Goal: Contribute content

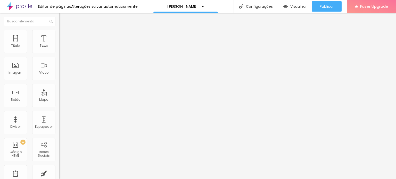
click at [59, 62] on div at bounding box center [88, 65] width 59 height 40
click at [59, 44] on span "Trocar imagem" at bounding box center [73, 42] width 28 height 4
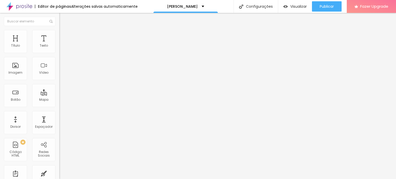
click at [59, 56] on div "Titulo 4 H4" at bounding box center [88, 54] width 59 height 4
click at [61, 76] on icon "button" at bounding box center [62, 74] width 3 height 3
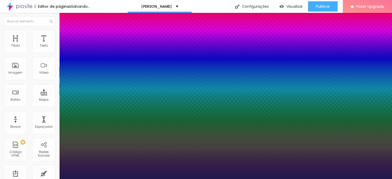
type input "1"
type input "22"
type input "1"
type input "21"
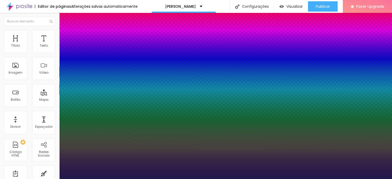
type input "21"
type input "1"
type input "19"
type input "1"
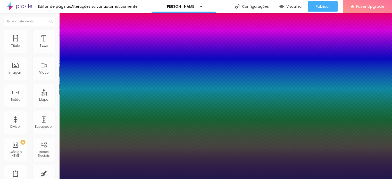
type input "17"
type input "1"
type input "16"
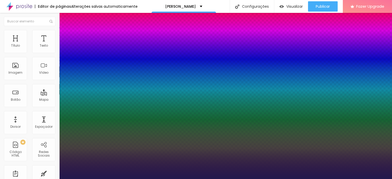
type input "1"
type input "15"
type input "1"
type input "14"
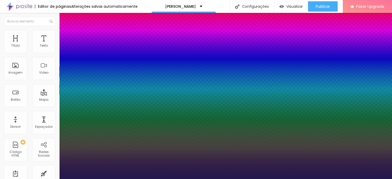
type input "14"
type input "1"
type input "11"
type input "1"
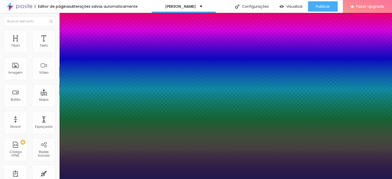
type input "12"
type input "1"
type input "13"
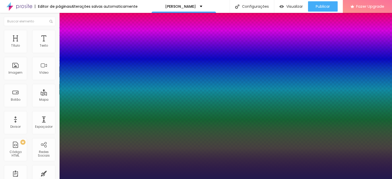
type input "1"
type input "11"
type input "1"
type input "12"
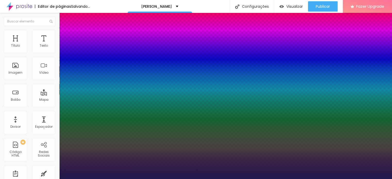
type input "12"
type input "1"
type input "13"
type input "1"
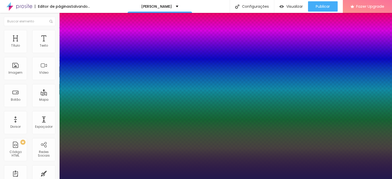
type input "14"
type input "1"
type input "15"
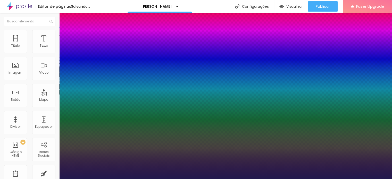
type input "1"
type input "16"
type input "1"
type input "15"
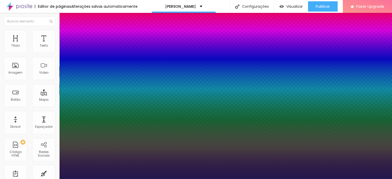
type input "15"
type input "1"
type input "14"
type input "1"
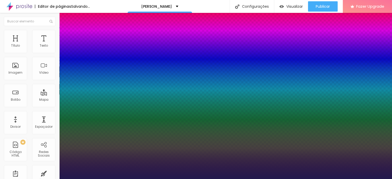
type input "15"
type input "1"
drag, startPoint x: 72, startPoint y: 145, endPoint x: 69, endPoint y: 147, distance: 3.2
type input "15"
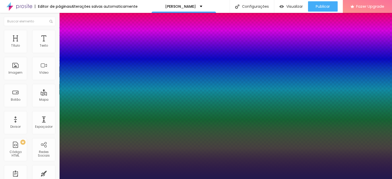
click at [197, 179] on div at bounding box center [196, 179] width 392 height 0
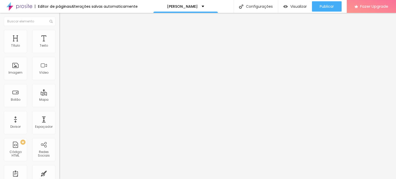
click at [61, 75] on icon "button" at bounding box center [62, 73] width 3 height 3
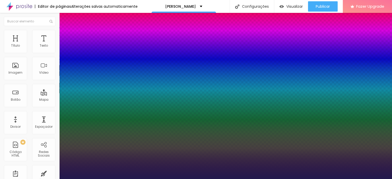
type input "1"
type input "15"
type input "1"
type input "13"
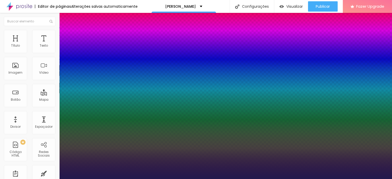
type input "13"
type input "1"
type input "12"
type input "1"
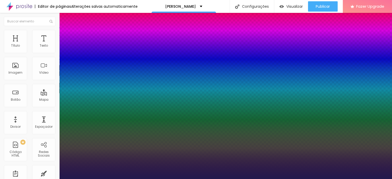
type input "11"
type input "1"
type input "13"
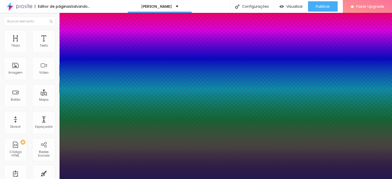
type input "1"
type input "14"
type input "1"
type input "15"
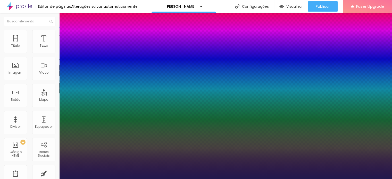
type input "15"
type input "1"
drag, startPoint x: 72, startPoint y: 145, endPoint x: 69, endPoint y: 145, distance: 2.6
type input "15"
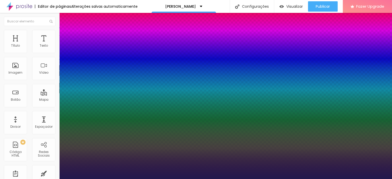
click at [247, 179] on div at bounding box center [196, 179] width 392 height 0
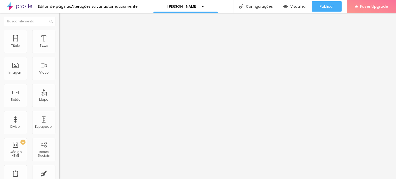
click at [59, 76] on button "button" at bounding box center [62, 73] width 7 height 5
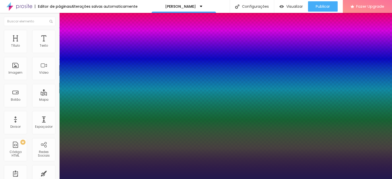
type input "1"
type input "23"
type input "1"
type input "21"
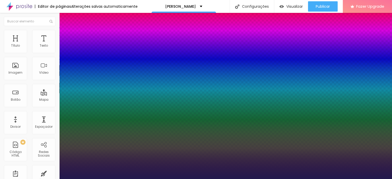
type input "21"
type input "1"
type input "20"
type input "1"
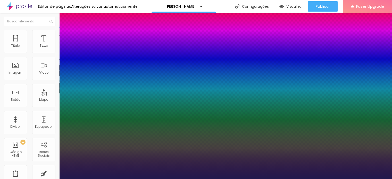
type input "18"
type input "1"
type input "17"
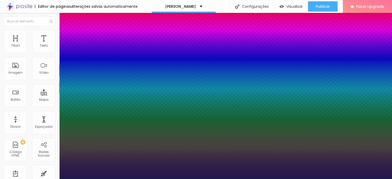
type input "1"
type input "16"
type input "1"
type input "14"
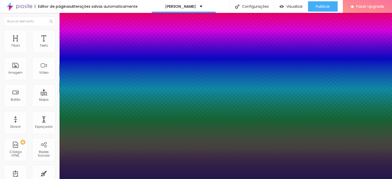
type input "14"
type input "1"
type input "13"
type input "1"
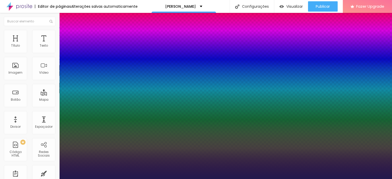
type input "14"
type input "1"
type input "15"
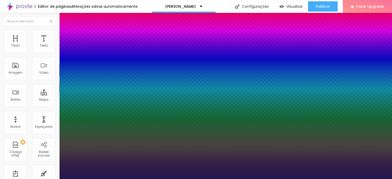
type input "1"
drag, startPoint x: 73, startPoint y: 146, endPoint x: 69, endPoint y: 146, distance: 3.9
type input "15"
click at [290, 179] on div at bounding box center [196, 179] width 392 height 0
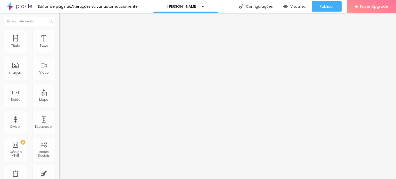
click at [59, 76] on button "button" at bounding box center [62, 73] width 7 height 5
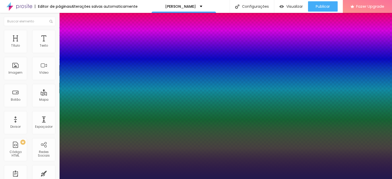
type input "1"
type input "20"
type input "1"
type input "18"
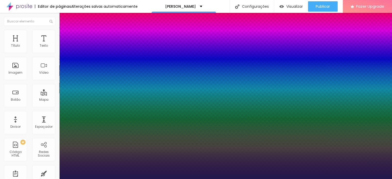
type input "18"
type input "1"
type input "17"
type input "1"
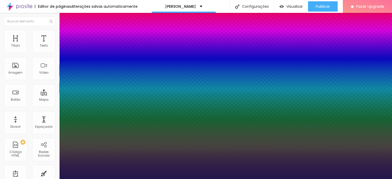
type input "16"
type input "1"
type input "15"
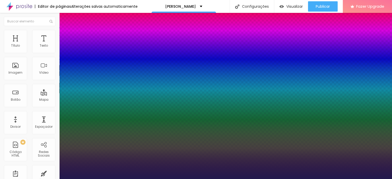
type input "1"
drag, startPoint x: 72, startPoint y: 145, endPoint x: 69, endPoint y: 146, distance: 2.7
type input "15"
type input "1"
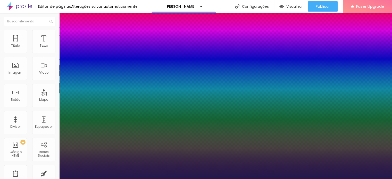
click at [374, 179] on div at bounding box center [196, 179] width 392 height 0
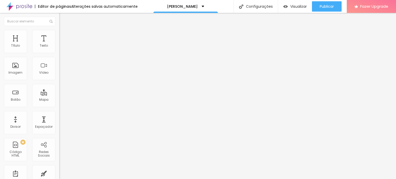
click at [59, 47] on img at bounding box center [61, 45] width 4 height 4
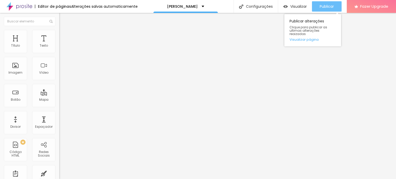
click at [323, 8] on span "Publicar" at bounding box center [327, 6] width 14 height 4
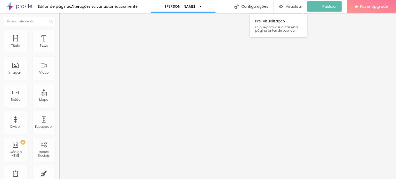
click at [298, 7] on span "Visualizar" at bounding box center [294, 6] width 16 height 4
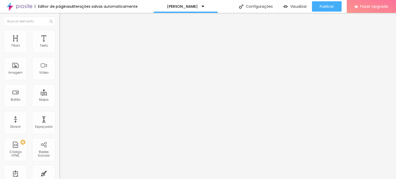
click at [59, 30] on li "Estilo" at bounding box center [88, 32] width 59 height 5
type input "85"
drag, startPoint x: 43, startPoint y: 56, endPoint x: 46, endPoint y: 55, distance: 3.1
type input "85"
click at [59, 53] on input "range" at bounding box center [75, 51] width 33 height 4
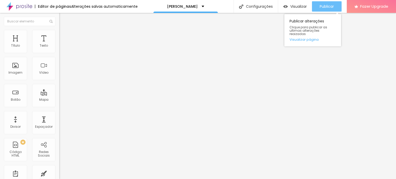
click at [323, 7] on span "Publicar" at bounding box center [327, 6] width 14 height 4
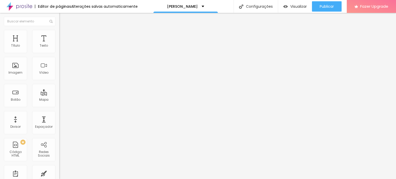
click at [59, 106] on input "https://chat.whatsapp.com/Ff7ntQAJ3G0724UkabuRgk" at bounding box center [90, 103] width 62 height 5
paste input "Assinar no LinkedIn https://www.linkedin.com/build-relation/newsletter-follow?e…"
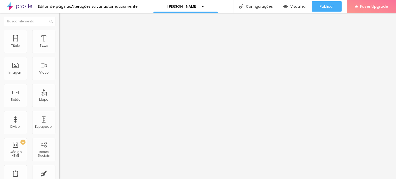
type input "Assinar no LinkedIn https://www.linkedin.com/build-relation/newsletter-follow?e…"
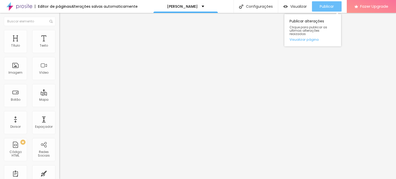
click at [323, 10] on div "Publicar" at bounding box center [327, 6] width 14 height 10
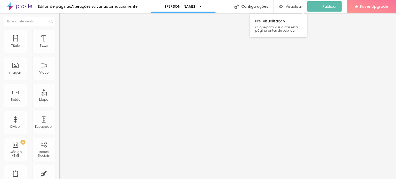
click at [292, 10] on div "Visualizar" at bounding box center [290, 6] width 23 height 10
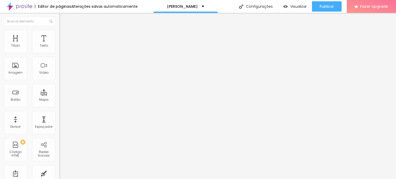
click at [59, 106] on input "Assinar no LinkedIn https://www.linkedin.com/build-relation/newsletter-follow?e…" at bounding box center [90, 103] width 62 height 5
drag, startPoint x: 37, startPoint y: 139, endPoint x: 0, endPoint y: 137, distance: 36.9
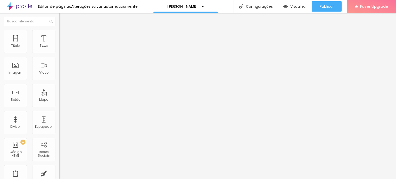
click at [59, 118] on div "Trocar imagem Descrição da imagem (Alt) Alinhamento Proporção 4:3 Padrão Cinema…" at bounding box center [88, 79] width 59 height 78
type input "https://www.linkedin.com/build-relation/newsletter-follow?entityUrn=73749829091…"
click at [59, 97] on div "Link" at bounding box center [88, 95] width 59 height 3
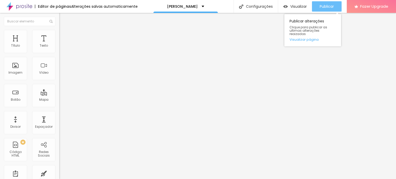
click at [324, 6] on span "Publicar" at bounding box center [327, 6] width 14 height 4
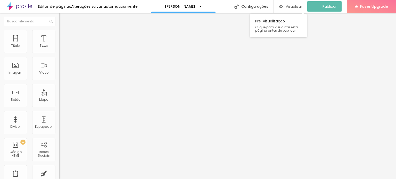
click at [287, 11] on div "Visualizar" at bounding box center [290, 6] width 23 height 10
click at [289, 10] on div "Visualizar" at bounding box center [294, 6] width 23 height 10
